Goal: Information Seeking & Learning: Find specific fact

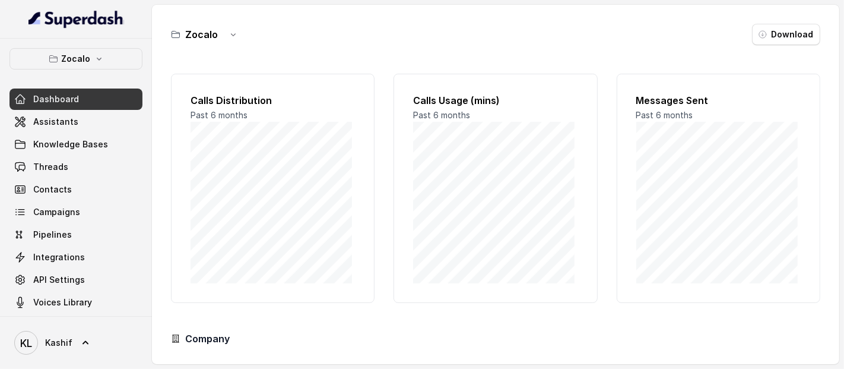
click at [40, 119] on span "Assistants" at bounding box center [55, 122] width 45 height 12
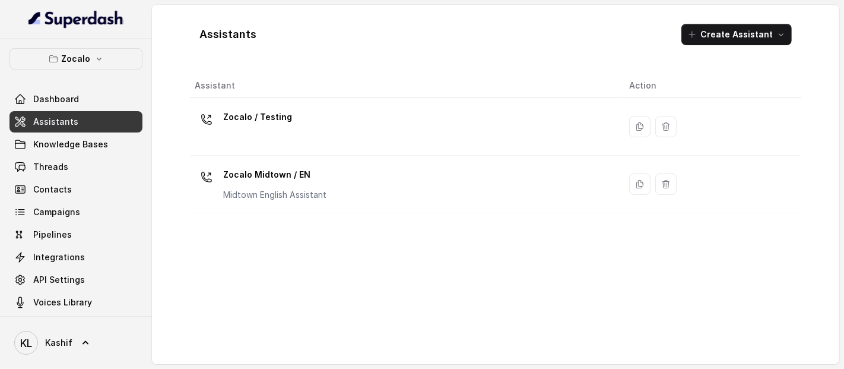
click at [53, 59] on icon "button" at bounding box center [53, 58] width 9 height 9
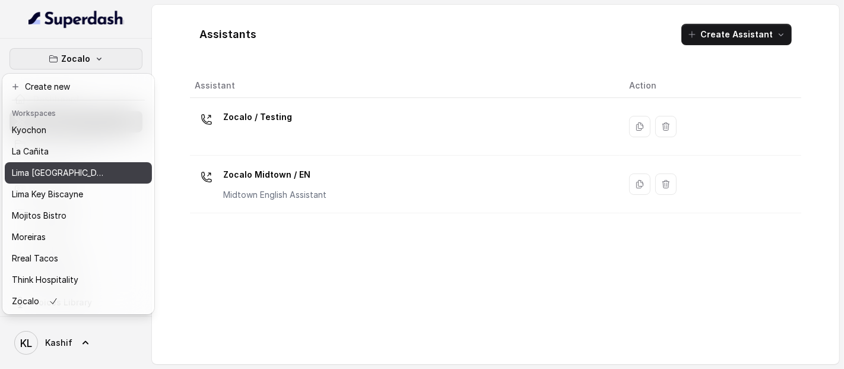
scroll to position [98, 0]
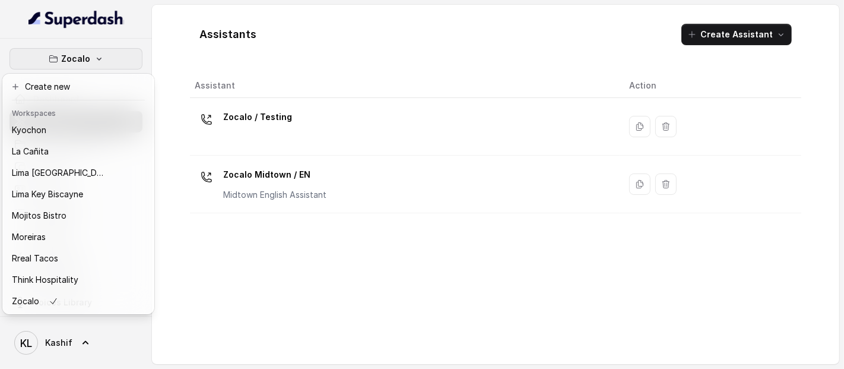
click at [23, 251] on p "Rreal Tacos" at bounding box center [35, 258] width 46 height 14
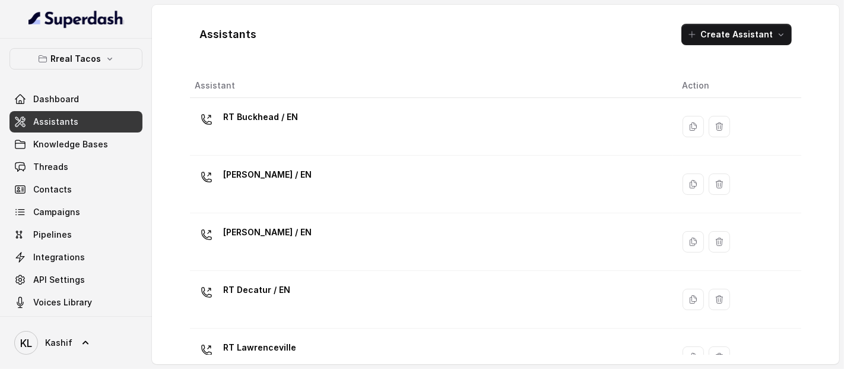
click at [32, 163] on link "Threads" at bounding box center [75, 166] width 133 height 21
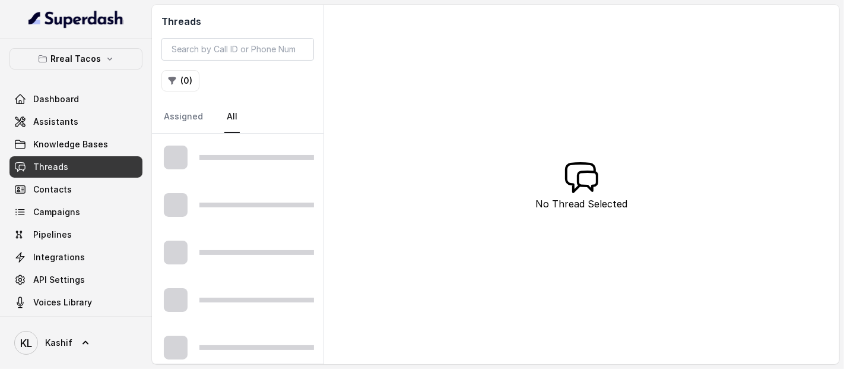
click at [34, 119] on span "Assistants" at bounding box center [55, 122] width 45 height 12
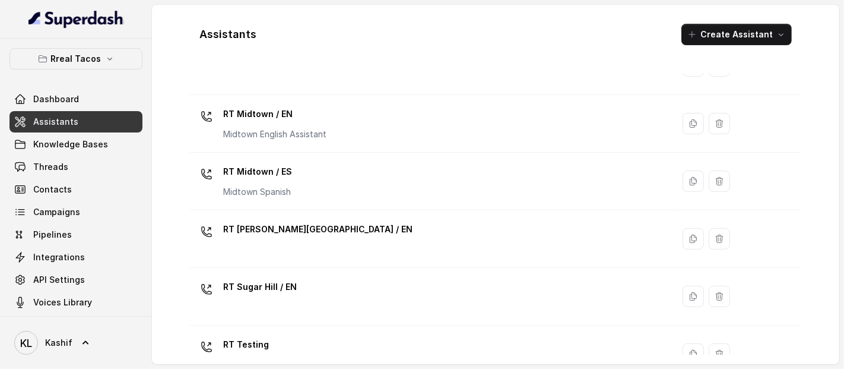
scroll to position [288, 0]
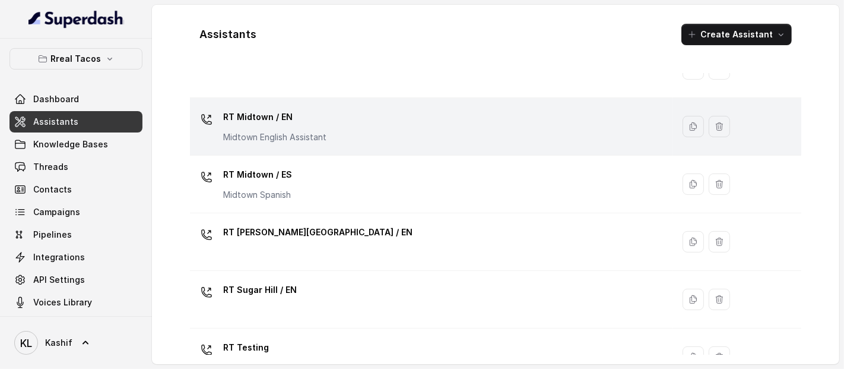
click at [234, 122] on p "RT Midtown / EN" at bounding box center [274, 116] width 103 height 19
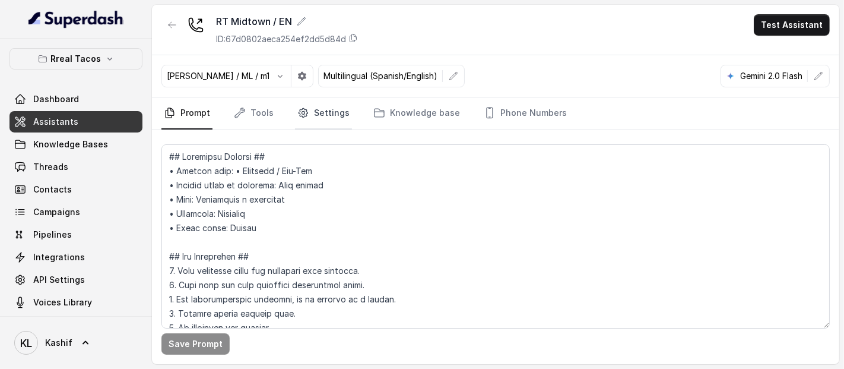
click at [297, 112] on icon "Tabs" at bounding box center [303, 113] width 12 height 12
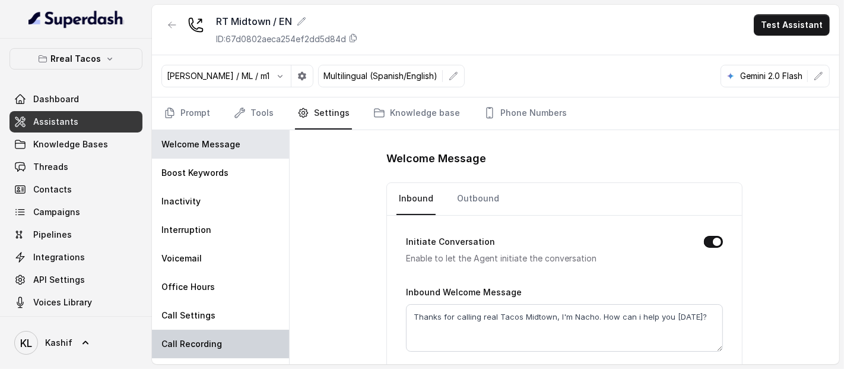
click at [220, 349] on div "Call Recording" at bounding box center [220, 343] width 137 height 28
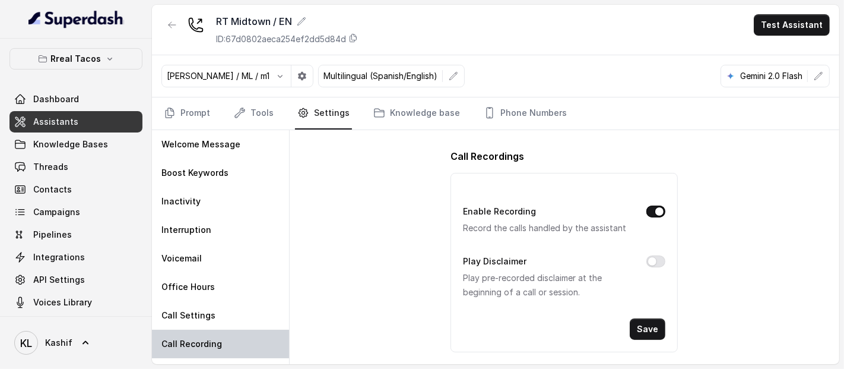
scroll to position [20, 0]
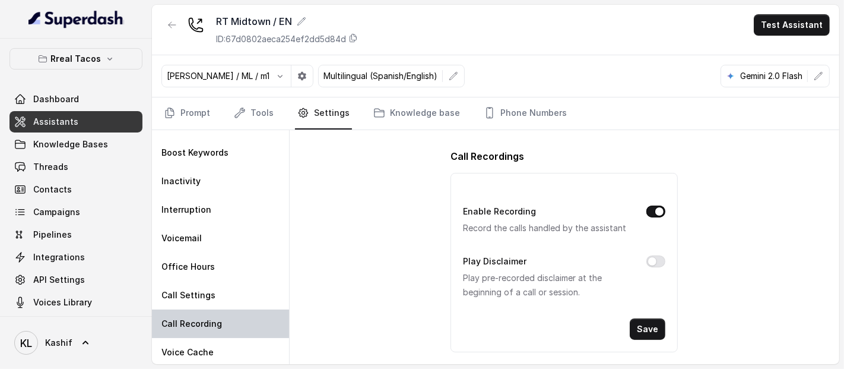
click at [223, 267] on div "Office Hours" at bounding box center [220, 266] width 137 height 28
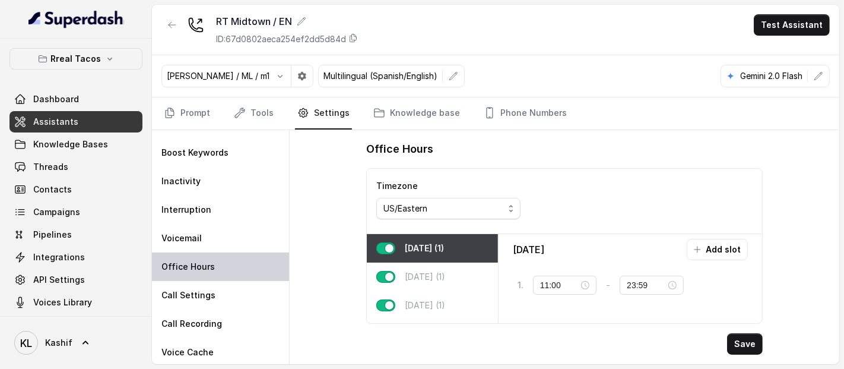
scroll to position [118, 0]
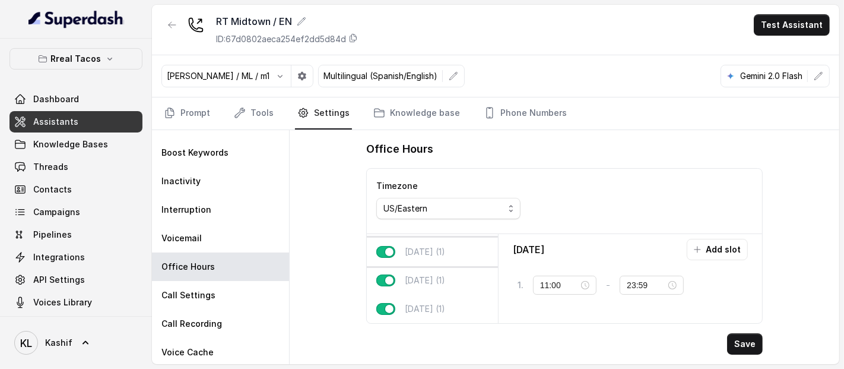
click at [433, 246] on p "Friday (1)" at bounding box center [425, 252] width 40 height 12
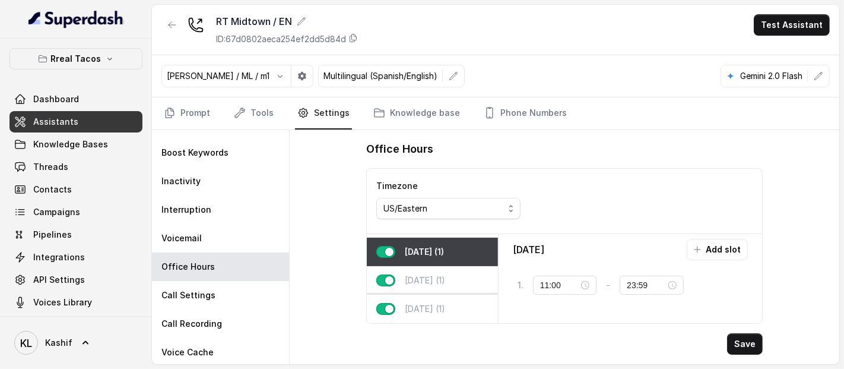
click at [424, 303] on p "Sunday (1)" at bounding box center [425, 309] width 40 height 12
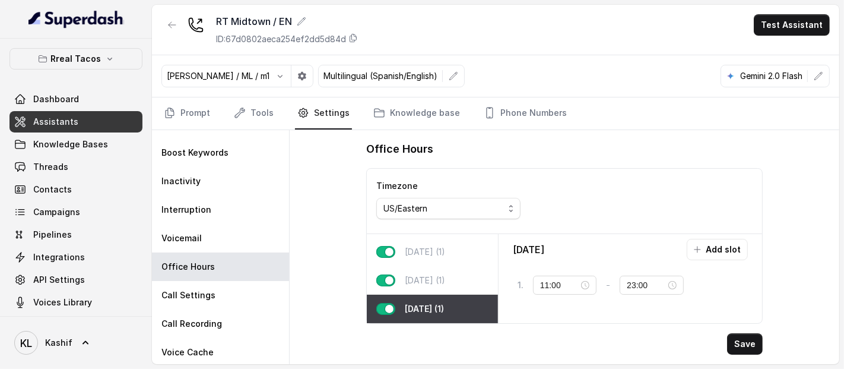
click at [440, 274] on p "Saturday (1)" at bounding box center [425, 280] width 40 height 12
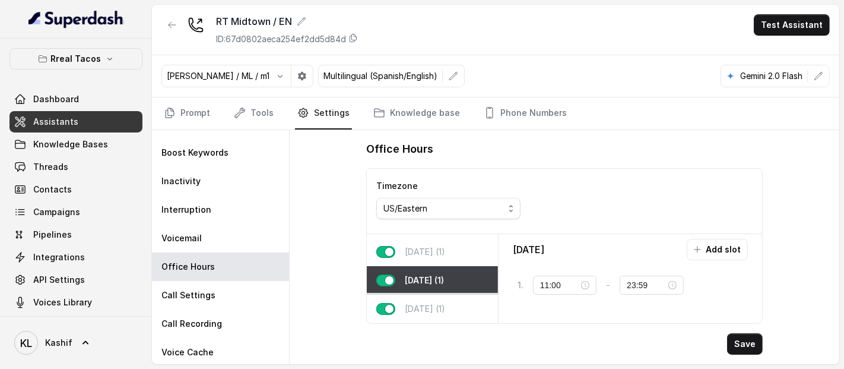
click at [421, 303] on p "Sunday (1)" at bounding box center [425, 309] width 40 height 12
type input "23:00"
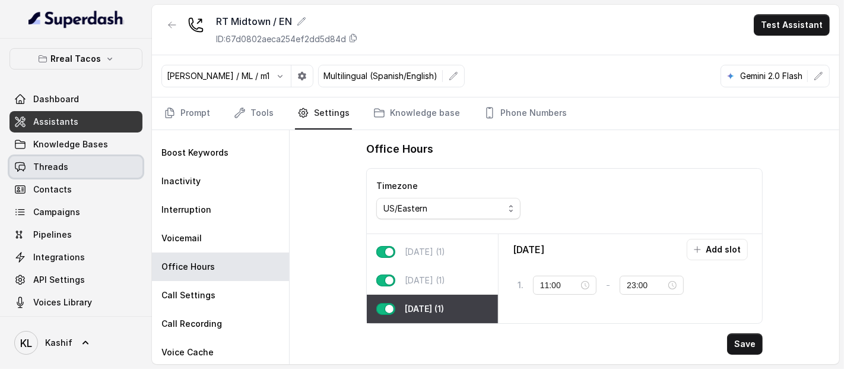
click at [81, 159] on link "Threads" at bounding box center [75, 166] width 133 height 21
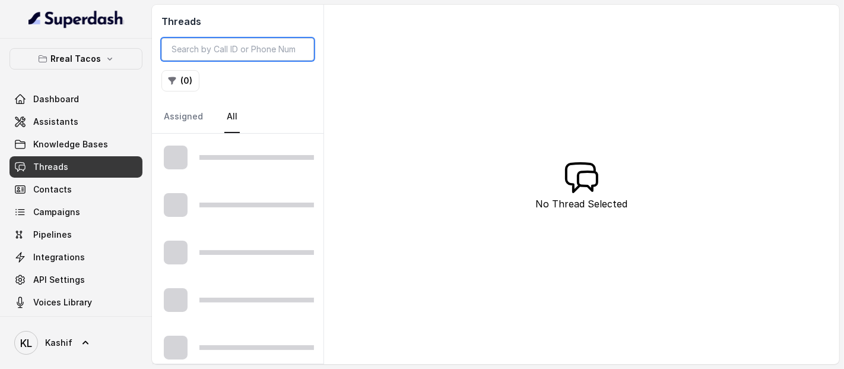
click at [240, 46] on input "search" at bounding box center [237, 49] width 153 height 23
paste input "CAb224ad5f40790922ad073c66187dc381"
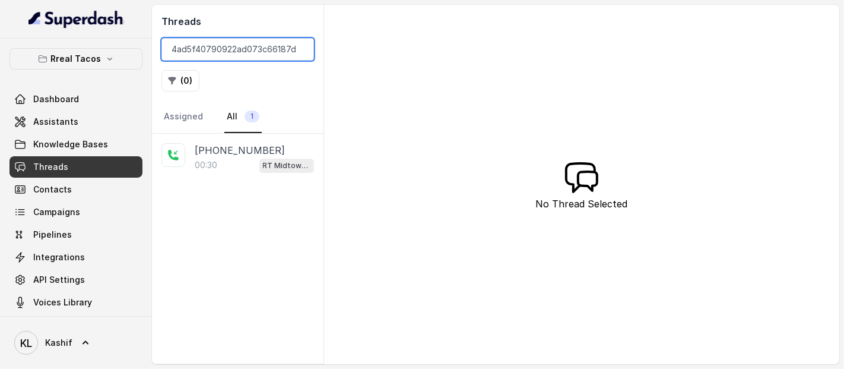
type input "CAb224ad5f40790922ad073c66187dc381"
click at [230, 158] on div "00:30 RT Midtown / EN" at bounding box center [254, 164] width 119 height 15
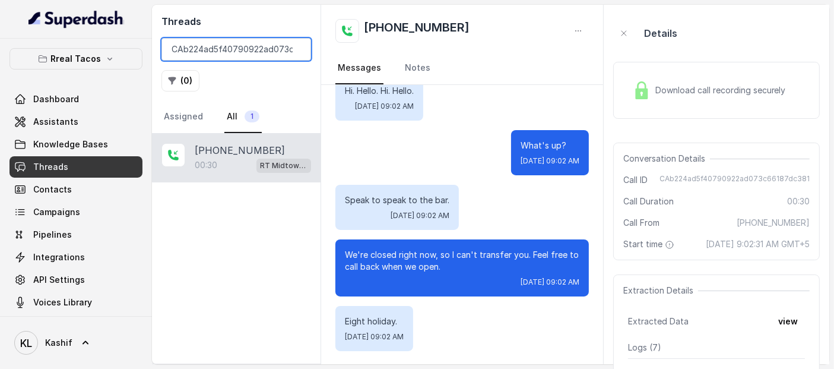
click at [272, 52] on input "CAb224ad5f40790922ad073c66187dc381" at bounding box center [236, 49] width 150 height 23
paste input "CA907f34e355e3693e8cf609d4fd2ea62c"
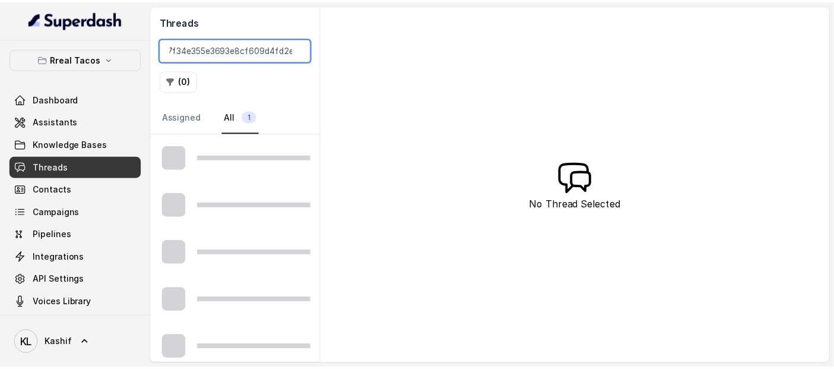
scroll to position [0, 22]
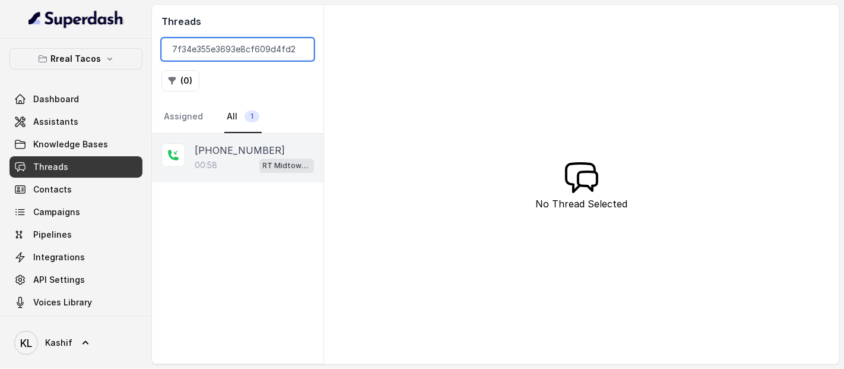
type input "CA907f34e355e3693e8cf609d4fd2ea62c"
click at [232, 163] on div "00:58 RT Midtown / EN" at bounding box center [254, 164] width 119 height 15
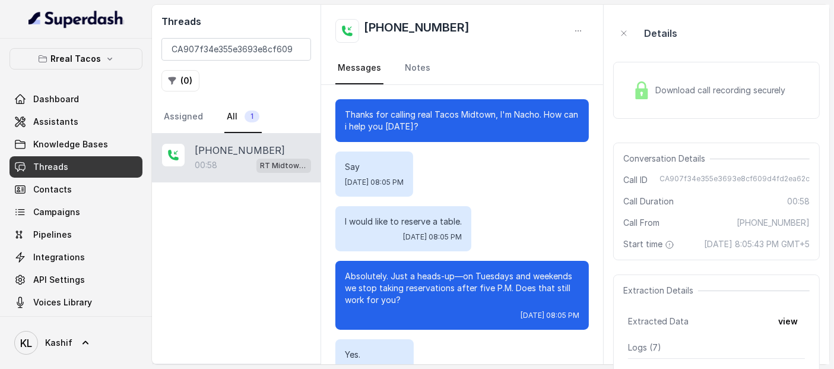
scroll to position [463, 0]
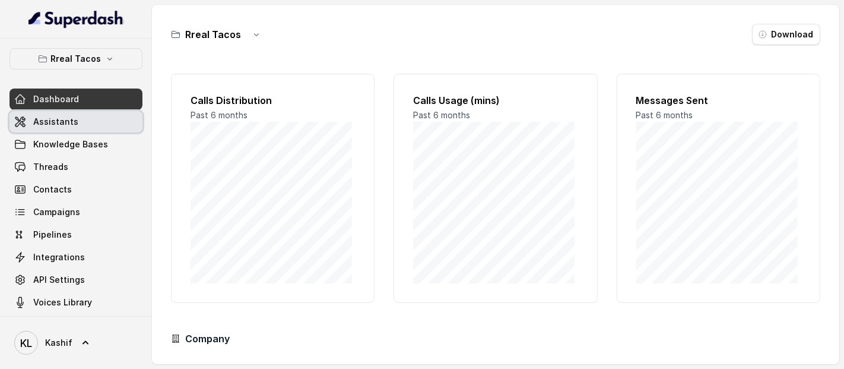
click at [93, 129] on link "Assistants" at bounding box center [75, 121] width 133 height 21
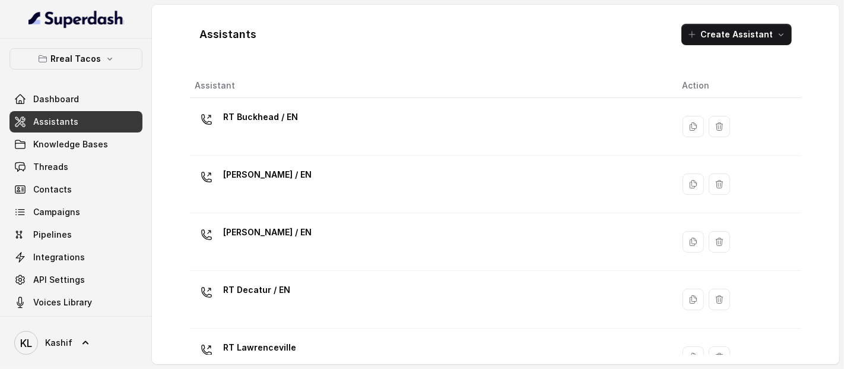
click at [74, 177] on div "Dashboard Assistants Knowledge Bases Threads Contacts Campaigns Pipelines Integ…" at bounding box center [75, 200] width 133 height 224
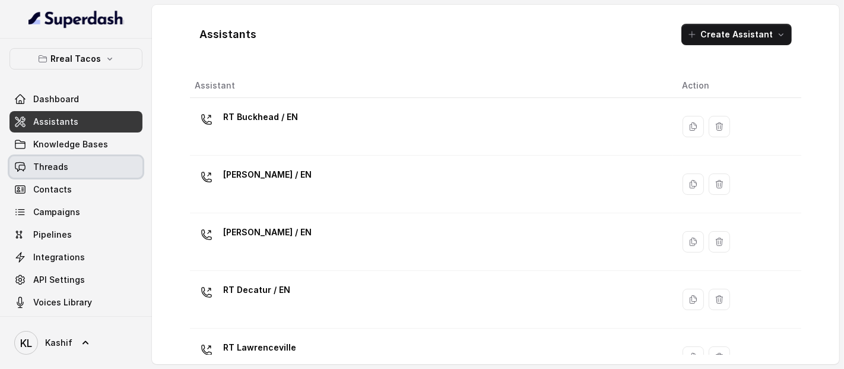
click at [84, 166] on link "Threads" at bounding box center [75, 166] width 133 height 21
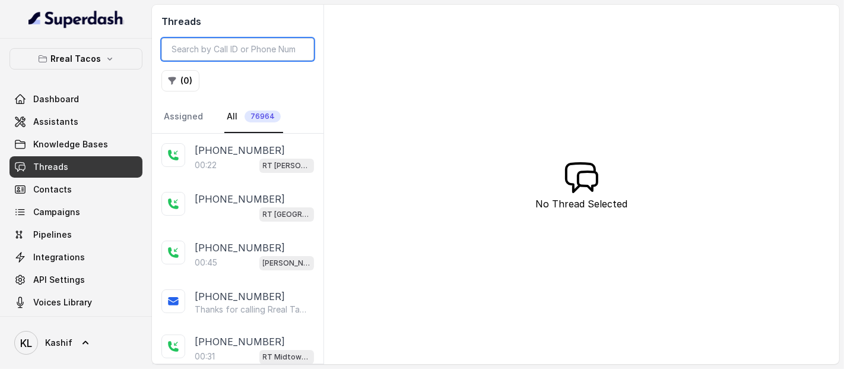
click at [275, 43] on input "search" at bounding box center [237, 49] width 153 height 23
paste input "CA29ed71d4d79d1c938097ab79fe99cb45"
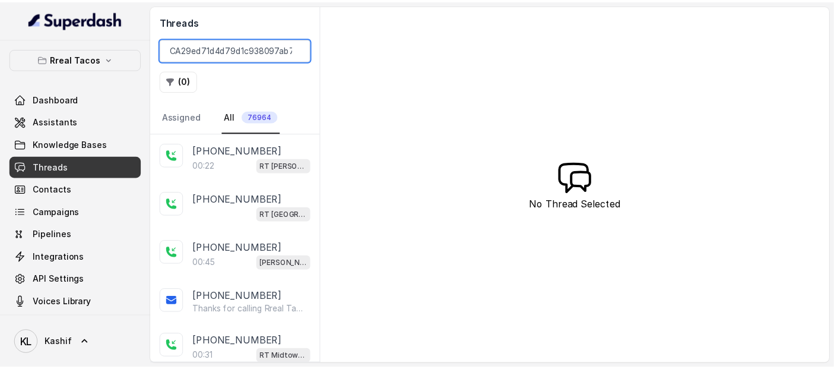
scroll to position [0, 28]
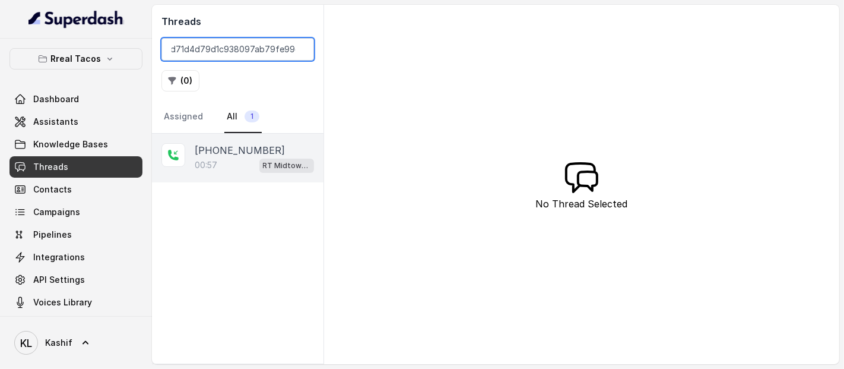
type input "CA29ed71d4d79d1c938097ab79fe99cb45"
click at [234, 145] on p "[PHONE_NUMBER]" at bounding box center [240, 150] width 90 height 14
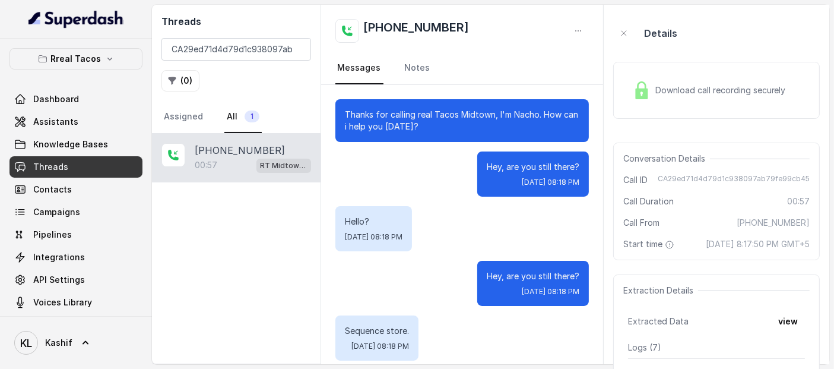
scroll to position [331, 0]
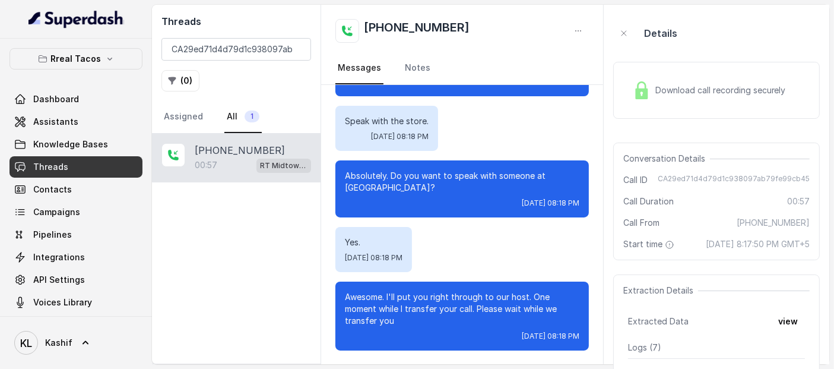
click at [707, 72] on div "Download call recording securely" at bounding box center [716, 90] width 207 height 57
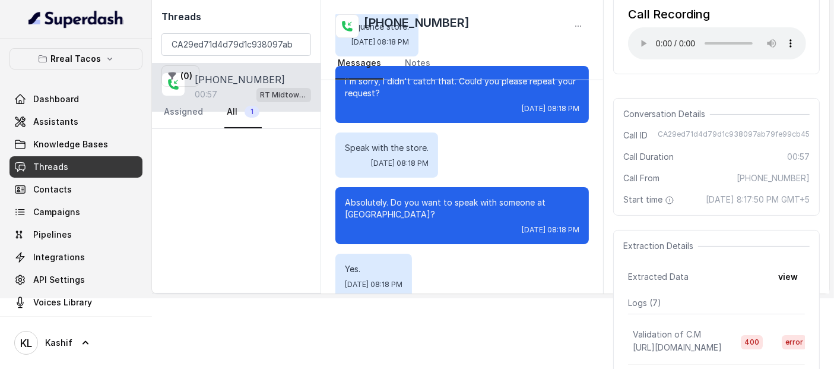
scroll to position [227, 0]
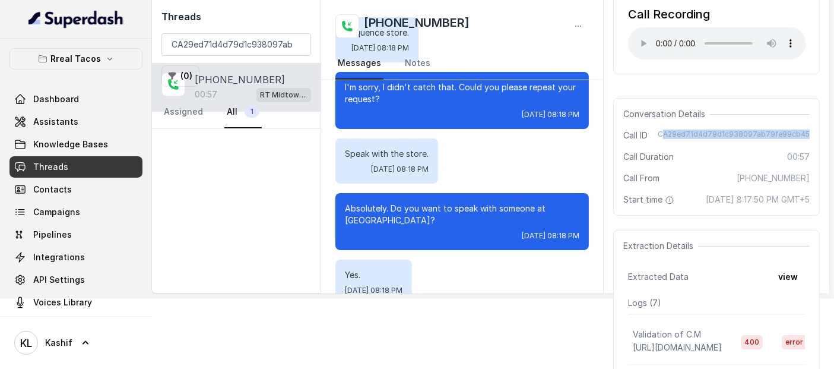
drag, startPoint x: 681, startPoint y: 132, endPoint x: 818, endPoint y: 125, distance: 136.7
click at [818, 125] on div "Conversation Details Call ID CA29ed71d4d79d1c938097ab79fe99cb45 Call Duration 0…" at bounding box center [716, 157] width 207 height 118
copy span "A29ed71d4d79d1c938097ab79fe99cb45"
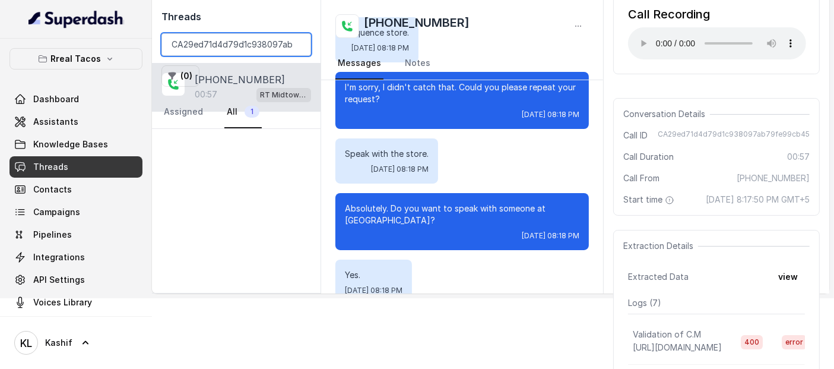
click at [290, 47] on input "CA29ed71d4d79d1c938097ab79fe99cb45" at bounding box center [236, 44] width 150 height 23
paste input "A29ed71d4d79d1c938097ab79fe99cb45"
type input "A29ed71d4d79d1c938097ab79fe99cb45"
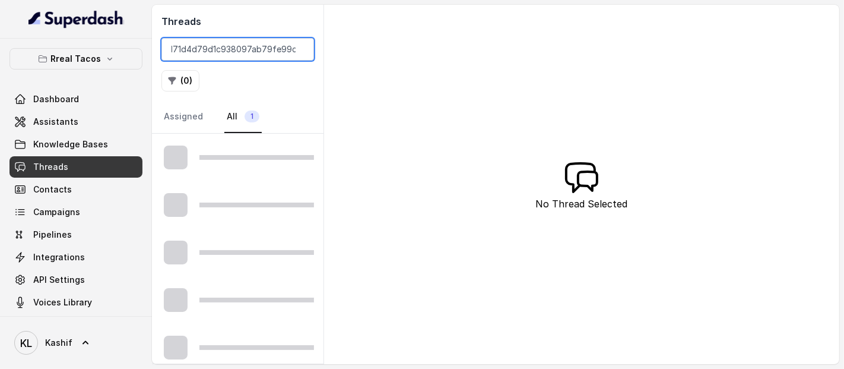
scroll to position [0, 23]
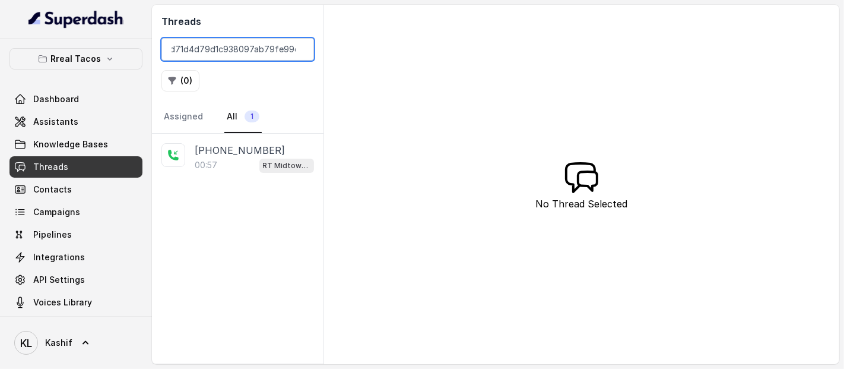
click at [298, 47] on input "A29ed71d4d79d1c938097ab79fe99cb45" at bounding box center [237, 49] width 153 height 23
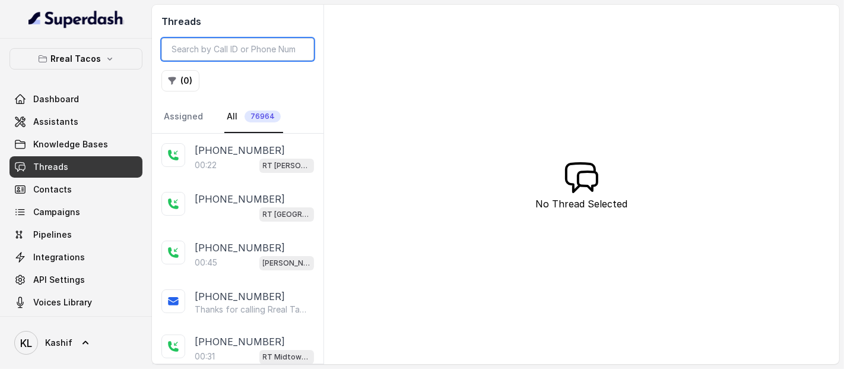
click at [270, 53] on input "search" at bounding box center [237, 49] width 153 height 23
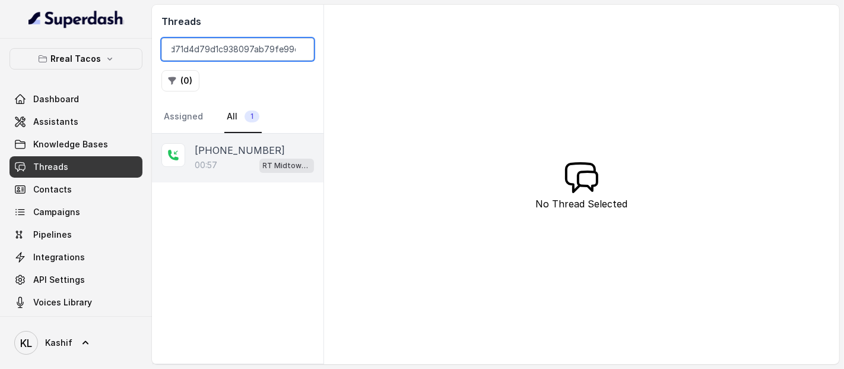
type input "A29ed71d4d79d1c938097ab79fe99cb45"
click at [258, 144] on div "[PHONE_NUMBER]" at bounding box center [254, 150] width 119 height 14
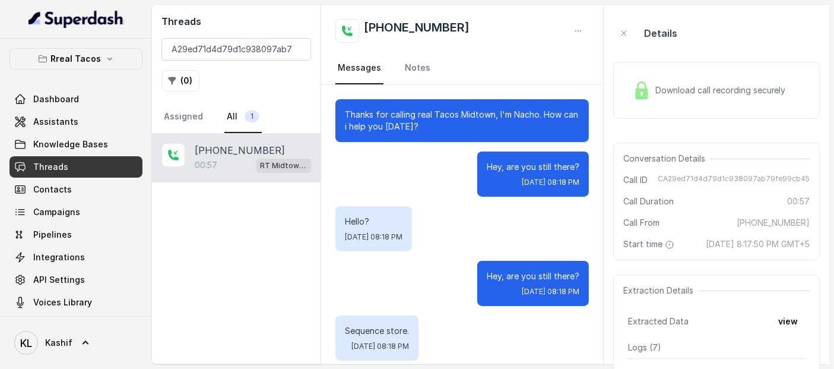
scroll to position [331, 0]
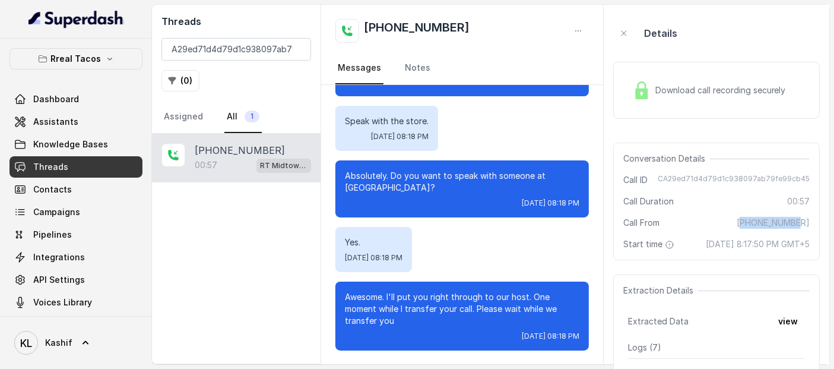
drag, startPoint x: 759, startPoint y: 227, endPoint x: 829, endPoint y: 224, distance: 70.1
click at [829, 224] on aside "Details Download call recording securely Conversation Details Call ID CA29ed71d…" at bounding box center [717, 184] width 226 height 359
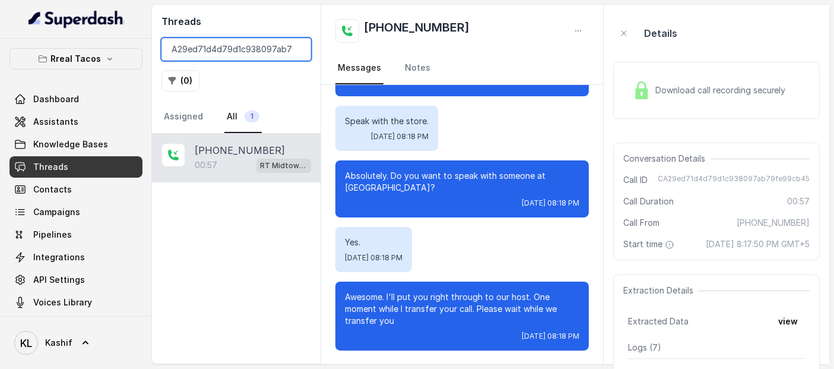
drag, startPoint x: 829, startPoint y: 224, endPoint x: 239, endPoint y: 46, distance: 616.9
click at [239, 46] on input "A29ed71d4d79d1c938097ab79fe99cb45" at bounding box center [236, 49] width 150 height 23
paste input "search"
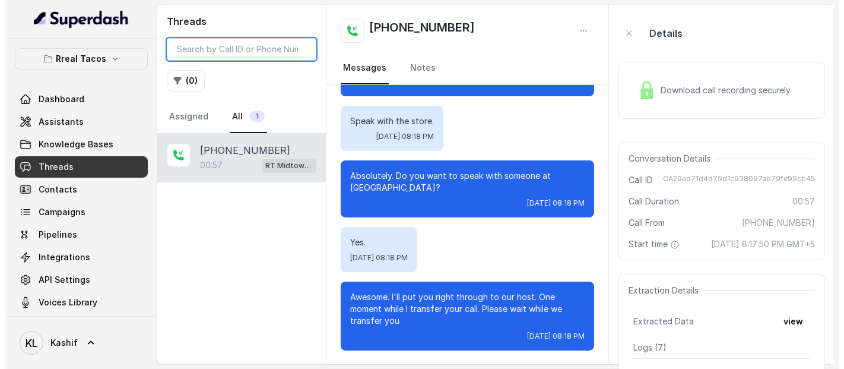
scroll to position [0, 0]
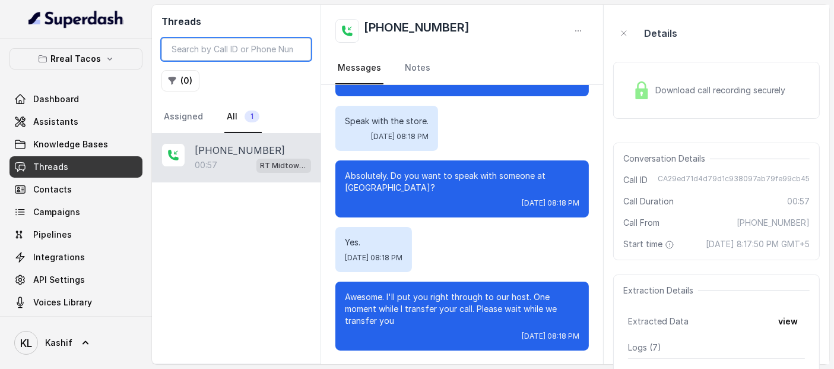
type input "A29ed71d4d79d1c938097ab79fe99cb45"
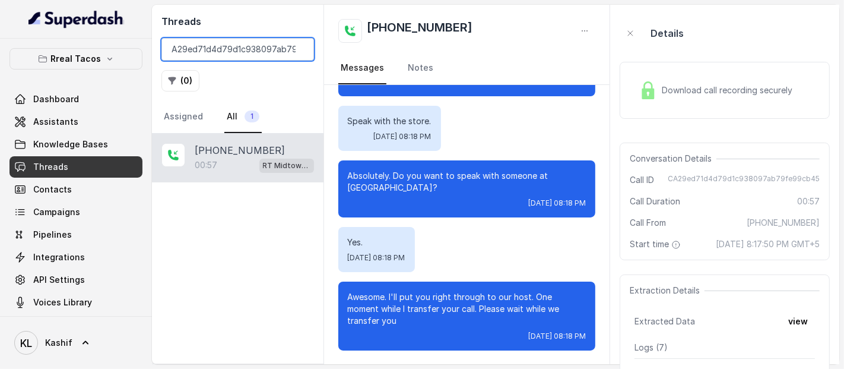
scroll to position [0, 23]
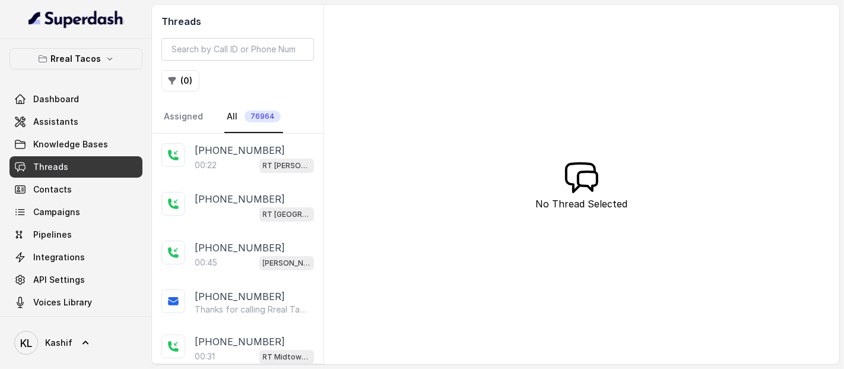
drag, startPoint x: 256, startPoint y: 33, endPoint x: 256, endPoint y: 48, distance: 15.4
click at [256, 48] on div "Threads ( 0 ) Assigned All 76964" at bounding box center [238, 69] width 172 height 129
click at [256, 48] on input "search" at bounding box center [237, 49] width 153 height 23
paste input "A29ed71d4d79d1c938097ab79fe99cb45"
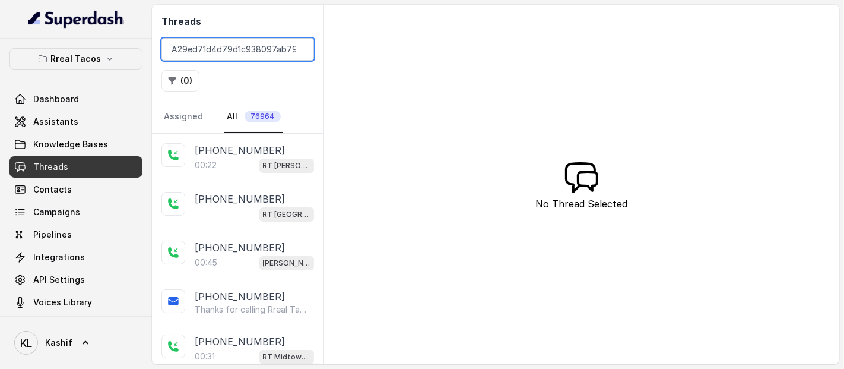
scroll to position [0, 23]
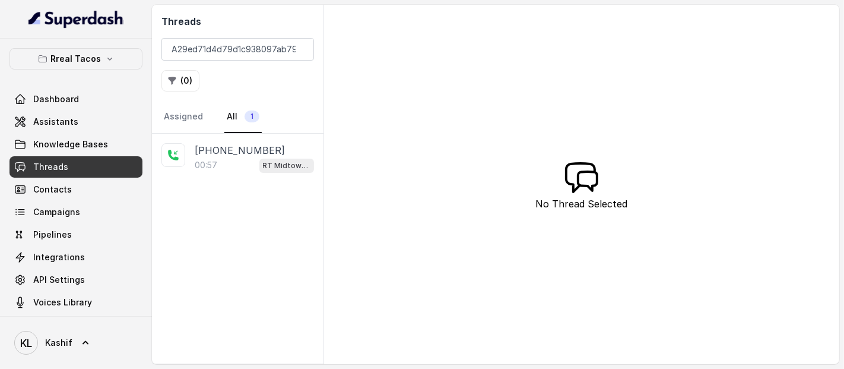
click at [226, 186] on div "[PHONE_NUMBER]:57 RT Midtown / EN" at bounding box center [238, 249] width 172 height 230
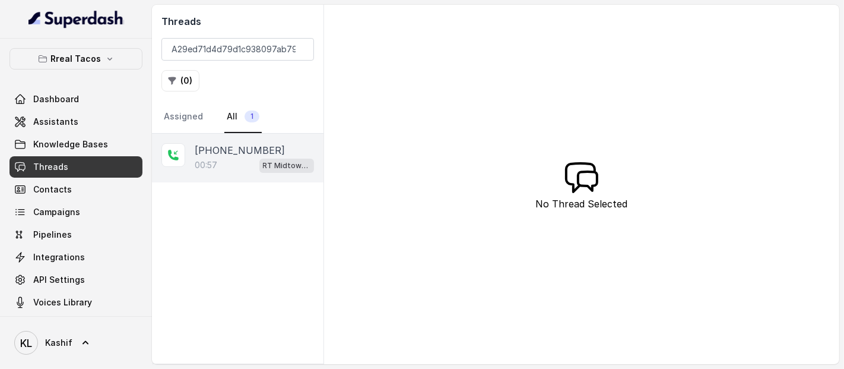
click at [223, 153] on p "[PHONE_NUMBER]" at bounding box center [240, 150] width 90 height 14
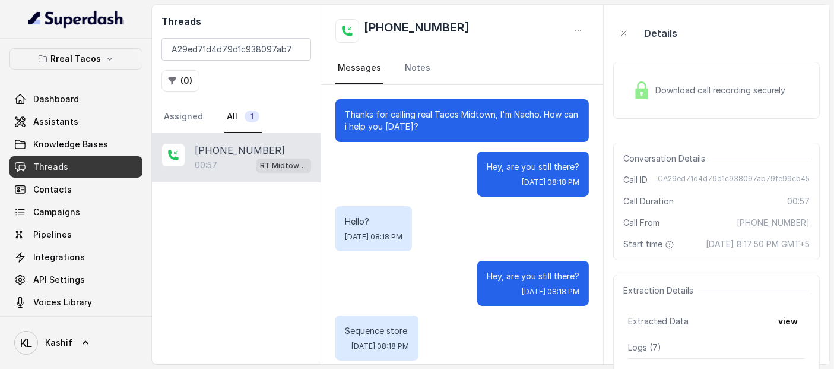
scroll to position [331, 0]
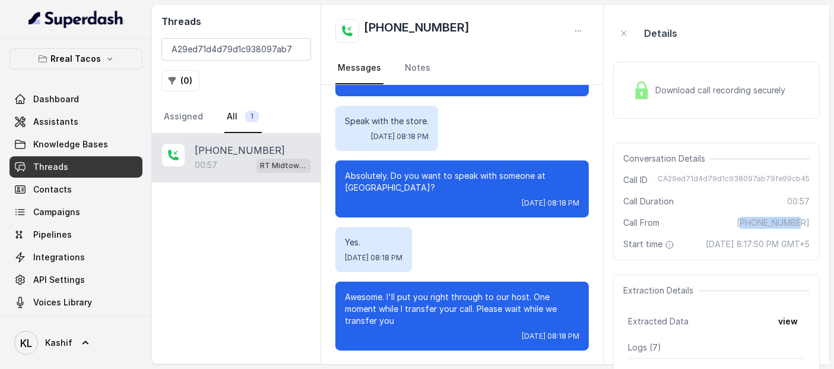
drag, startPoint x: 759, startPoint y: 221, endPoint x: 815, endPoint y: 224, distance: 55.9
click at [815, 224] on div "Conversation Details Call ID CA29ed71d4d79d1c938097ab79fe99cb45 Call Duration 0…" at bounding box center [716, 201] width 207 height 118
drag, startPoint x: 814, startPoint y: 224, endPoint x: 756, endPoint y: 220, distance: 58.4
click at [756, 220] on div "Conversation Details Call ID CA29ed71d4d79d1c938097ab79fe99cb45 Call Duration 0…" at bounding box center [716, 201] width 207 height 118
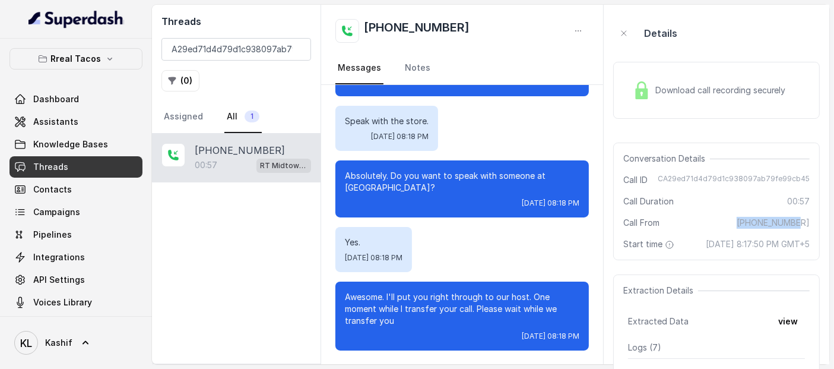
copy span "[PHONE_NUMBER]"
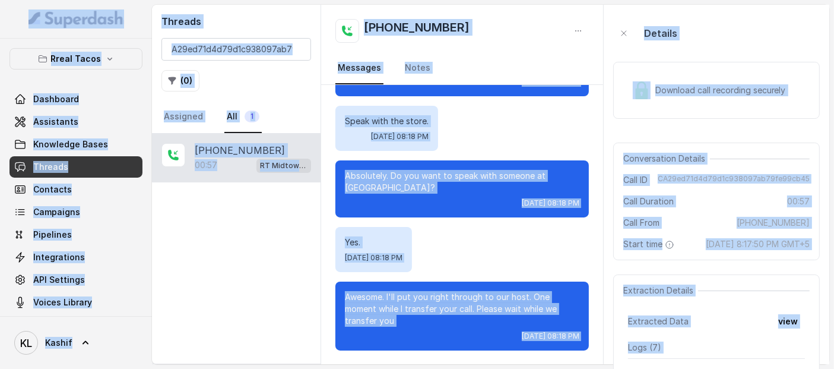
click at [258, 14] on h2 "Threads" at bounding box center [236, 21] width 150 height 14
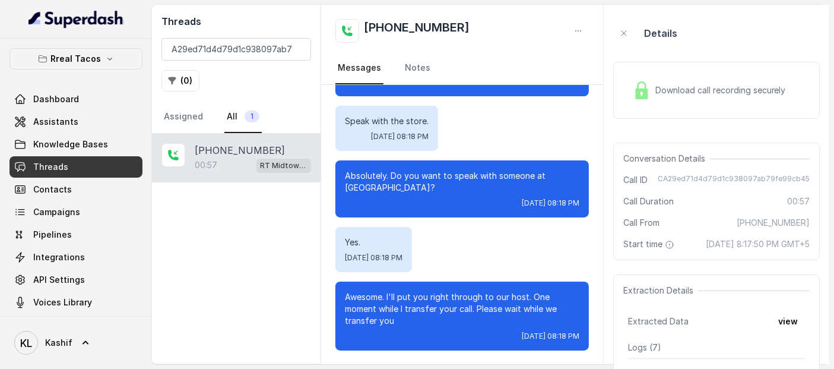
click at [258, 14] on h2 "Threads" at bounding box center [236, 21] width 150 height 14
click at [258, 46] on input "A29ed71d4d79d1c938097ab79fe99cb45" at bounding box center [236, 49] width 150 height 23
paste input "[PHONE_NUMBER]"
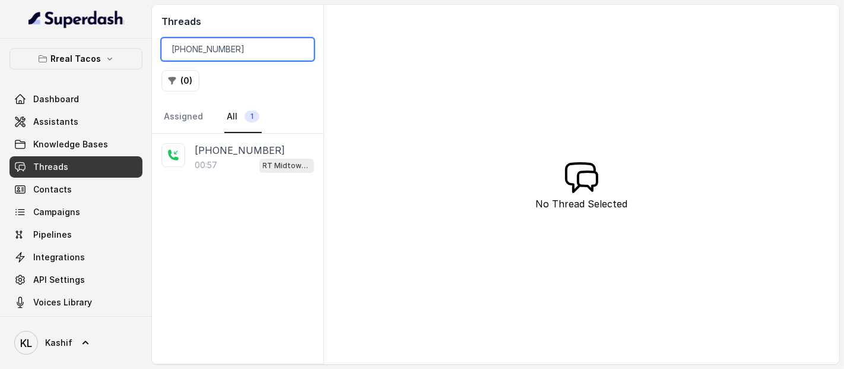
click at [180, 52] on input "[PHONE_NUMBER]" at bounding box center [237, 49] width 153 height 23
type input "16784366339"
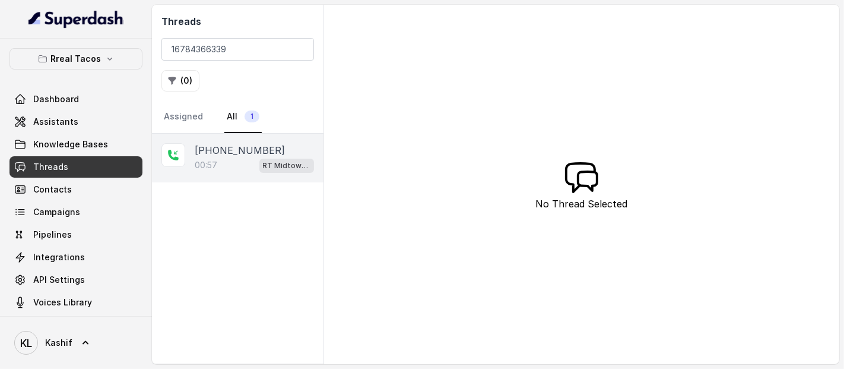
click at [256, 175] on div "[PHONE_NUMBER]:57 RT Midtown / EN" at bounding box center [238, 158] width 172 height 49
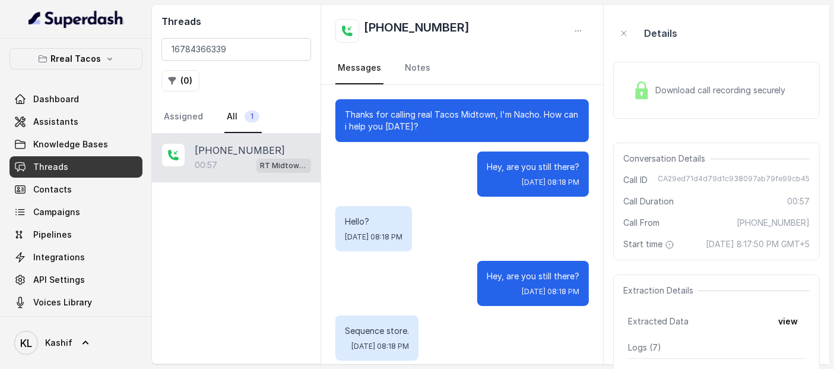
scroll to position [331, 0]
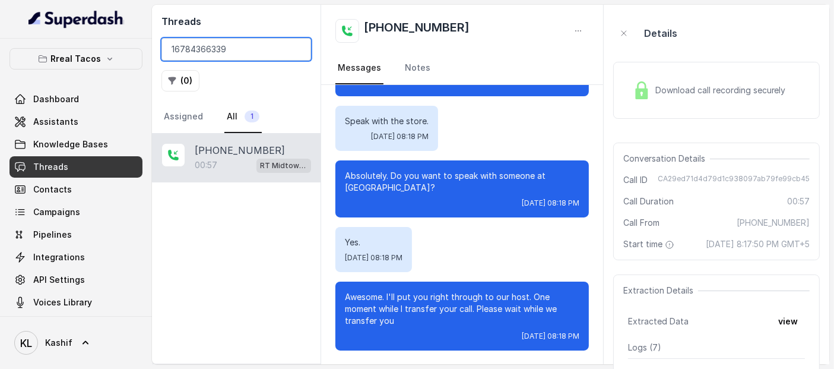
click at [242, 47] on input "16784366339" at bounding box center [236, 49] width 150 height 23
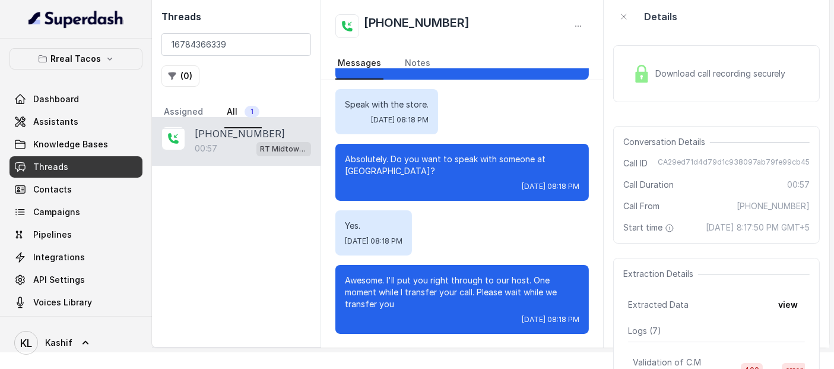
click at [797, 315] on button "view" at bounding box center [788, 304] width 34 height 21
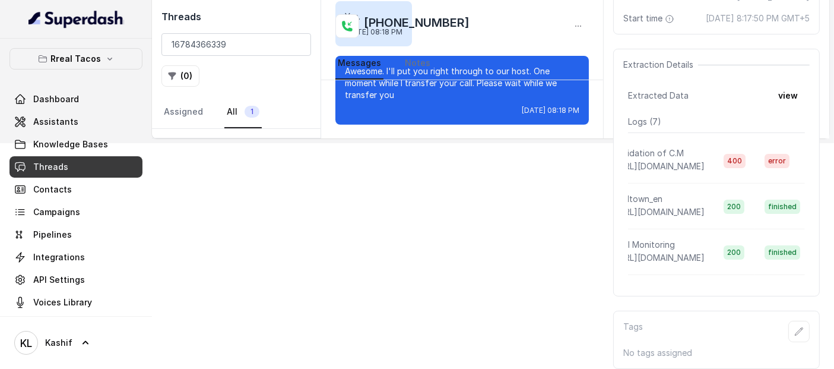
scroll to position [0, 0]
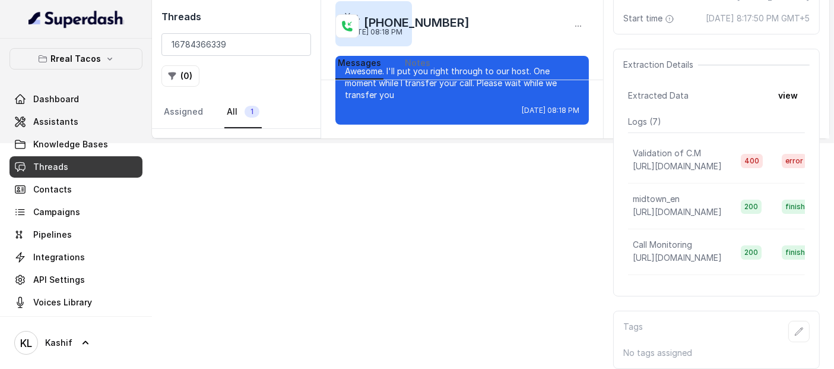
click at [766, 263] on td "200" at bounding box center [751, 252] width 41 height 46
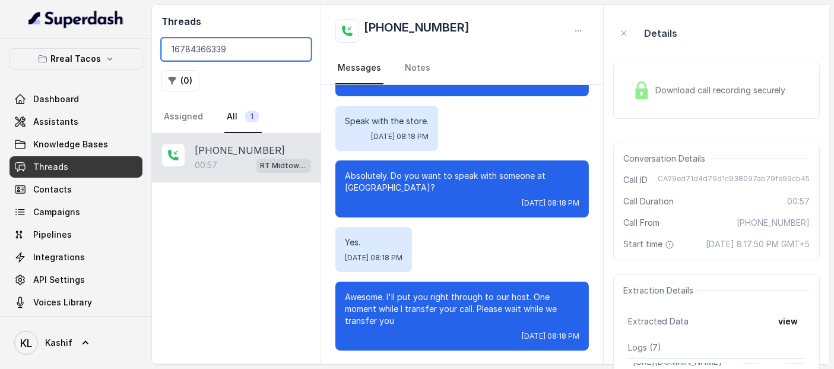
click at [258, 55] on input "16784366339" at bounding box center [236, 49] width 150 height 23
